Goal: Information Seeking & Learning: Learn about a topic

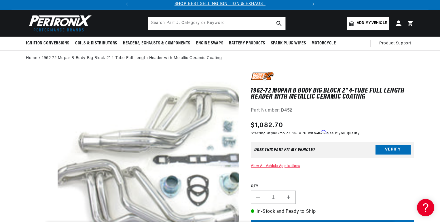
scroll to position [23, 0]
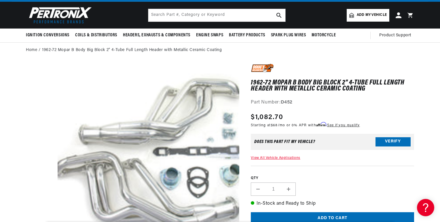
click at [274, 158] on link "View All Vehicle Applications" at bounding box center [275, 157] width 49 height 3
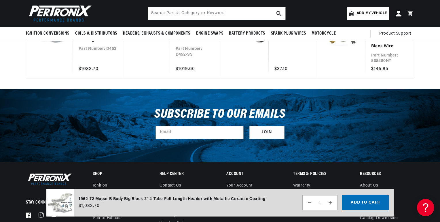
scroll to position [0, 174]
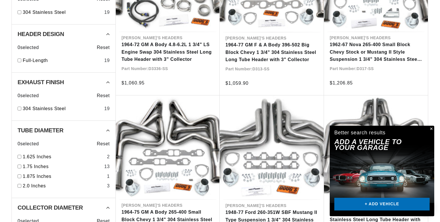
scroll to position [0, 183]
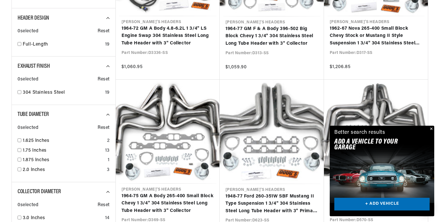
click at [432, 128] on button "Close" at bounding box center [430, 129] width 7 height 7
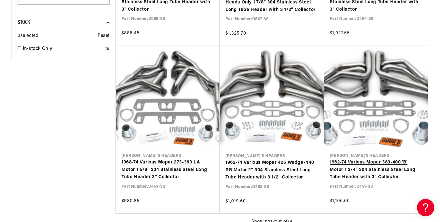
scroll to position [0, 174]
